Goal: Transaction & Acquisition: Book appointment/travel/reservation

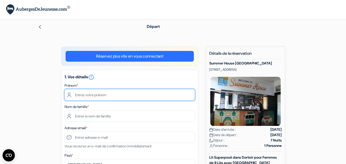
click at [84, 96] on input "text" at bounding box center [129, 95] width 130 height 12
type input "[PERSON_NAME]"
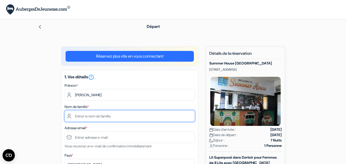
type input "Dumont"
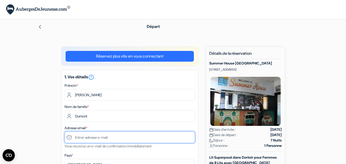
type input "[EMAIL_ADDRESS][DOMAIN_NAME]"
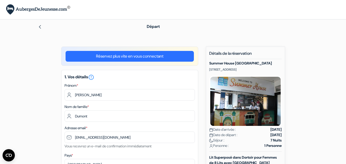
type input "[GEOGRAPHIC_DATA]"
type input "[STREET_ADDRESS]"
type input "13100"
type input "0763939727"
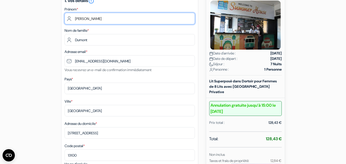
scroll to position [78, 0]
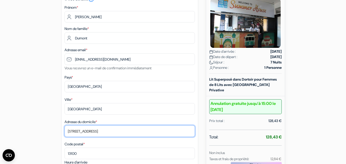
drag, startPoint x: 110, startPoint y: 135, endPoint x: 66, endPoint y: 127, distance: 43.9
click at [66, 127] on input "[STREET_ADDRESS]" at bounding box center [129, 131] width 130 height 12
drag, startPoint x: 119, startPoint y: 129, endPoint x: 60, endPoint y: 130, distance: 59.1
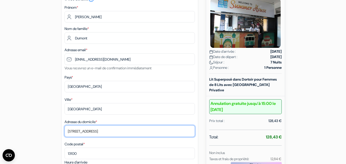
scroll to position [129, 0]
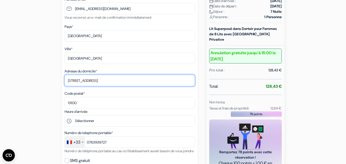
type input "[STREET_ADDRESS]"
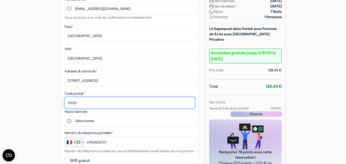
drag, startPoint x: 80, startPoint y: 102, endPoint x: 59, endPoint y: 99, distance: 21.5
click at [59, 99] on div "add_box Summer House Melbourne 109 Barkly Street, Melbourne, Australie Détails …" at bounding box center [173, 147] width 292 height 459
type input "94400"
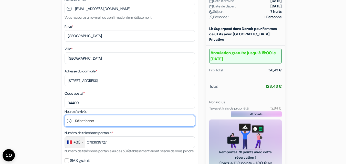
click at [92, 125] on select "Sélectionner 14:00 15:00 16:00 17:00 18:00 19:00 20:00 21:00 22:00 23:00 0:00" at bounding box center [129, 121] width 130 height 12
select select "14"
click at [64, 115] on select "Sélectionner 14:00 15:00 16:00 17:00 18:00 19:00 20:00 21:00 22:00 23:00 0:00" at bounding box center [129, 121] width 130 height 12
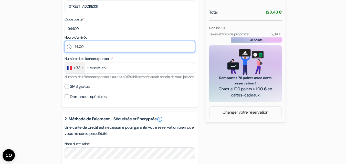
scroll to position [203, 0]
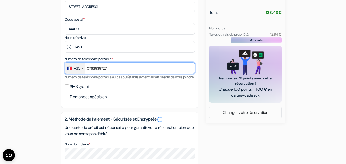
click at [114, 69] on input "0763939727" at bounding box center [129, 68] width 130 height 12
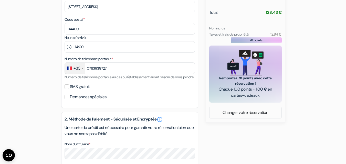
click at [171, 90] on div "SMS gratuit" at bounding box center [129, 86] width 130 height 7
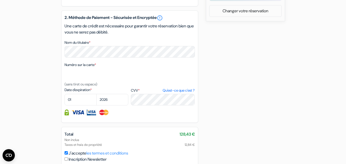
scroll to position [304, 0]
click at [78, 102] on select "01 02 03 04 05 06 07 08 09 10 11 12" at bounding box center [80, 100] width 32 height 12
select select "09"
click at [64, 100] on select "01 02 03 04 05 06 07 08 09 10 11 12" at bounding box center [80, 100] width 32 height 12
click at [112, 102] on select "2025 2026 2027 2028 2029 2030 2031 2032 2033 2034 2035 2036 2037 2038 2039 2040…" at bounding box center [112, 100] width 32 height 12
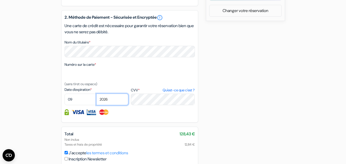
select select "2029"
click at [96, 100] on select "2025 2026 2027 2028 2029 2030 2031 2032 2033 2034 2035 2036 2037 2038 2039 2040…" at bounding box center [112, 100] width 32 height 12
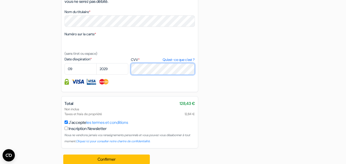
scroll to position [347, 0]
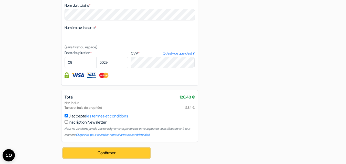
click at [105, 155] on button "Confirmer Loading..." at bounding box center [106, 153] width 87 height 10
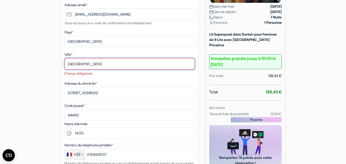
scroll to position [105, 0]
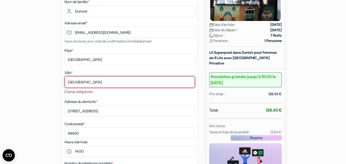
click at [100, 81] on input "Aix-en-Provence" at bounding box center [129, 82] width 130 height 12
drag, startPoint x: 100, startPoint y: 81, endPoint x: 59, endPoint y: 77, distance: 40.8
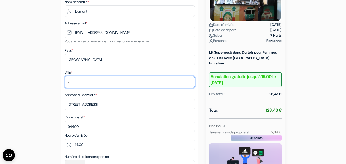
type input "v"
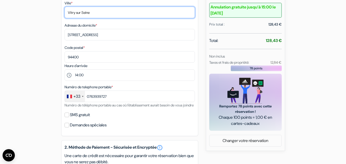
scroll to position [347, 0]
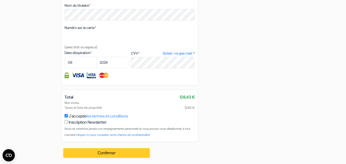
type input "Vitry sur Seine"
click at [105, 151] on button "Confirmer Loading..." at bounding box center [106, 153] width 87 height 10
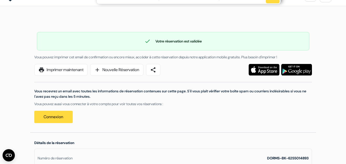
scroll to position [13, 0]
click at [44, 115] on link "Connexion" at bounding box center [53, 117] width 38 height 12
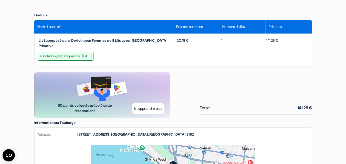
scroll to position [0, 0]
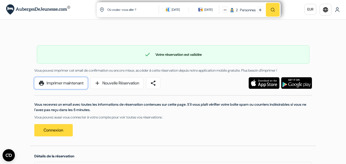
click at [71, 83] on link "print Imprimer maintenant" at bounding box center [60, 83] width 53 height 12
